Goal: Task Accomplishment & Management: Manage account settings

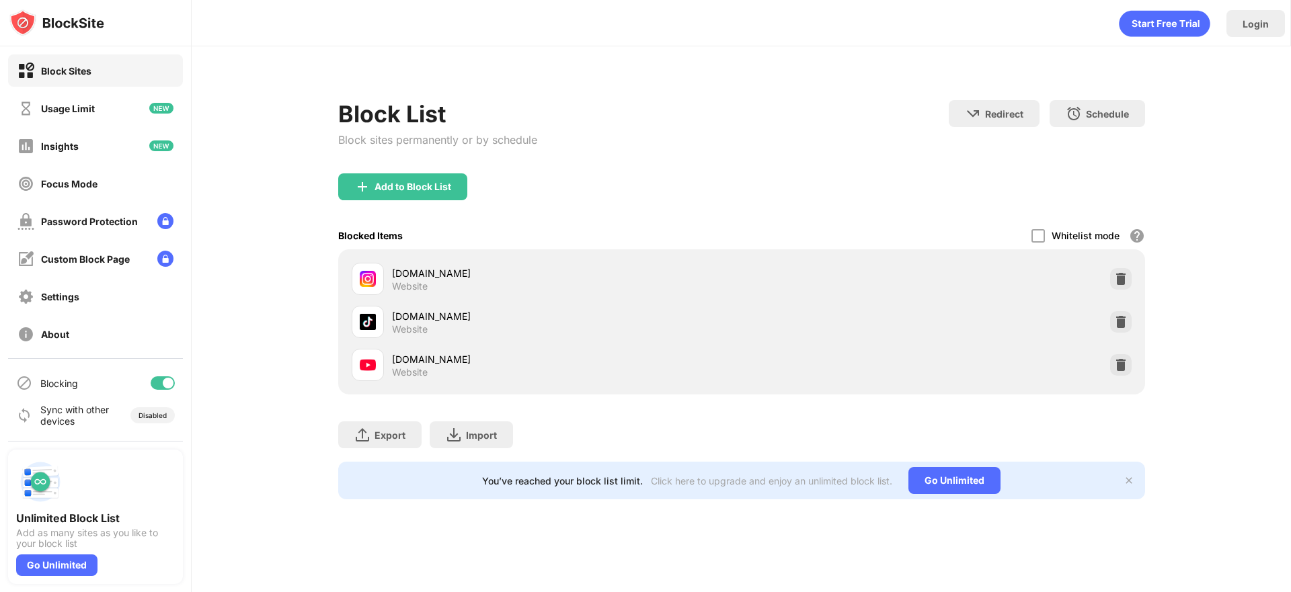
click at [1122, 280] on img at bounding box center [1120, 278] width 13 height 13
